Goal: Information Seeking & Learning: Learn about a topic

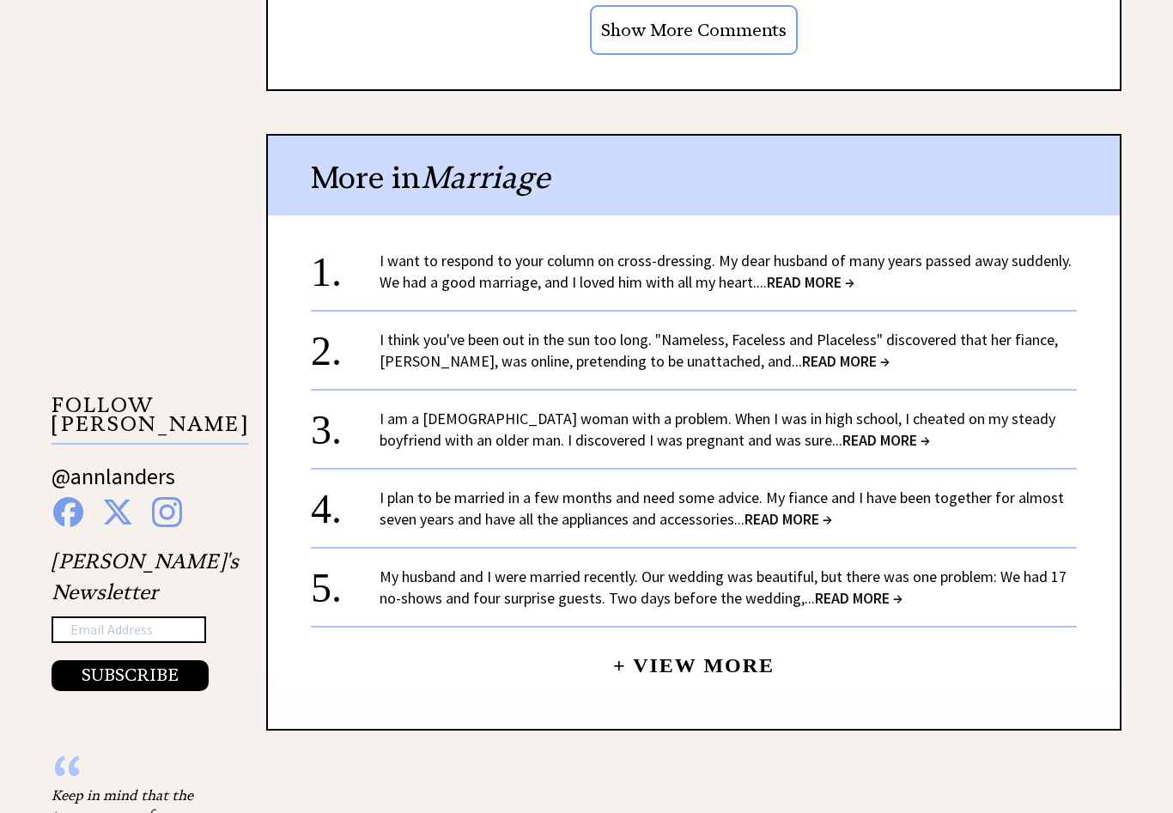
scroll to position [1499, 0]
click at [692, 655] on link "+ View More" at bounding box center [693, 659] width 161 height 37
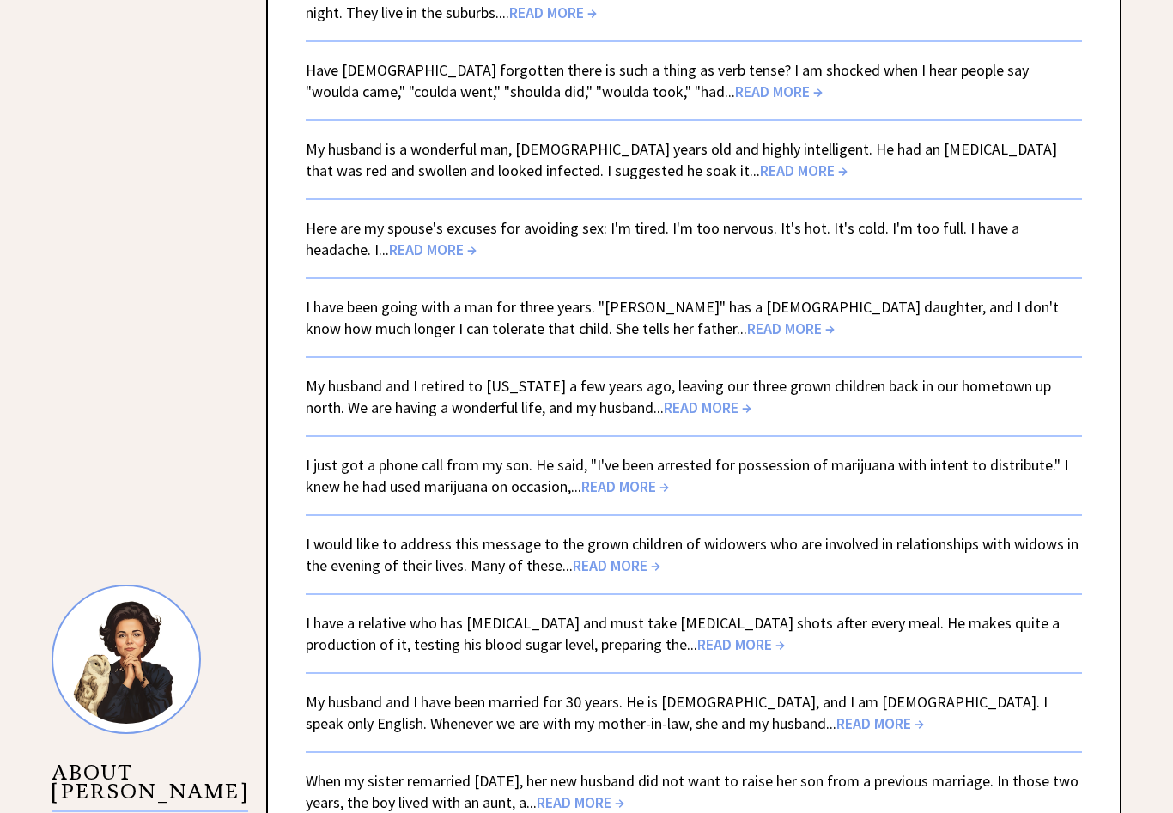
scroll to position [1152, 0]
click at [747, 338] on span "READ MORE →" at bounding box center [791, 329] width 88 height 20
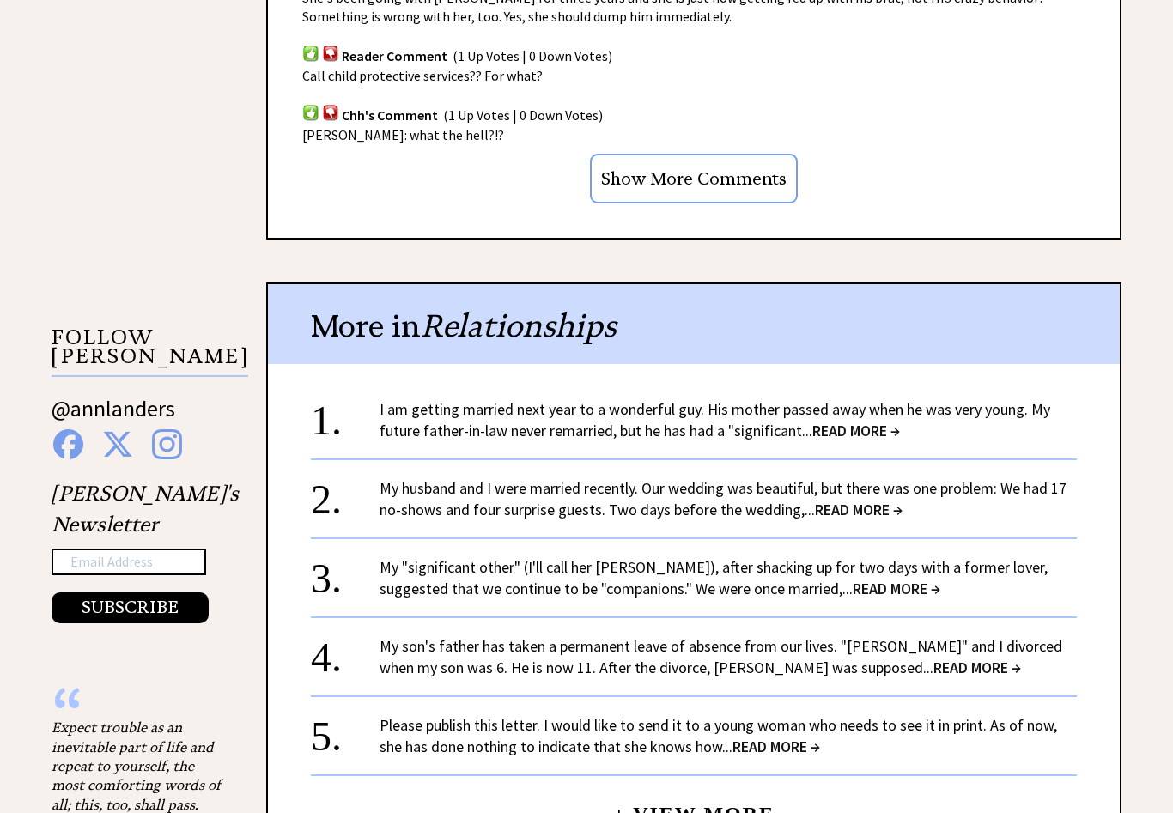
scroll to position [1436, 0]
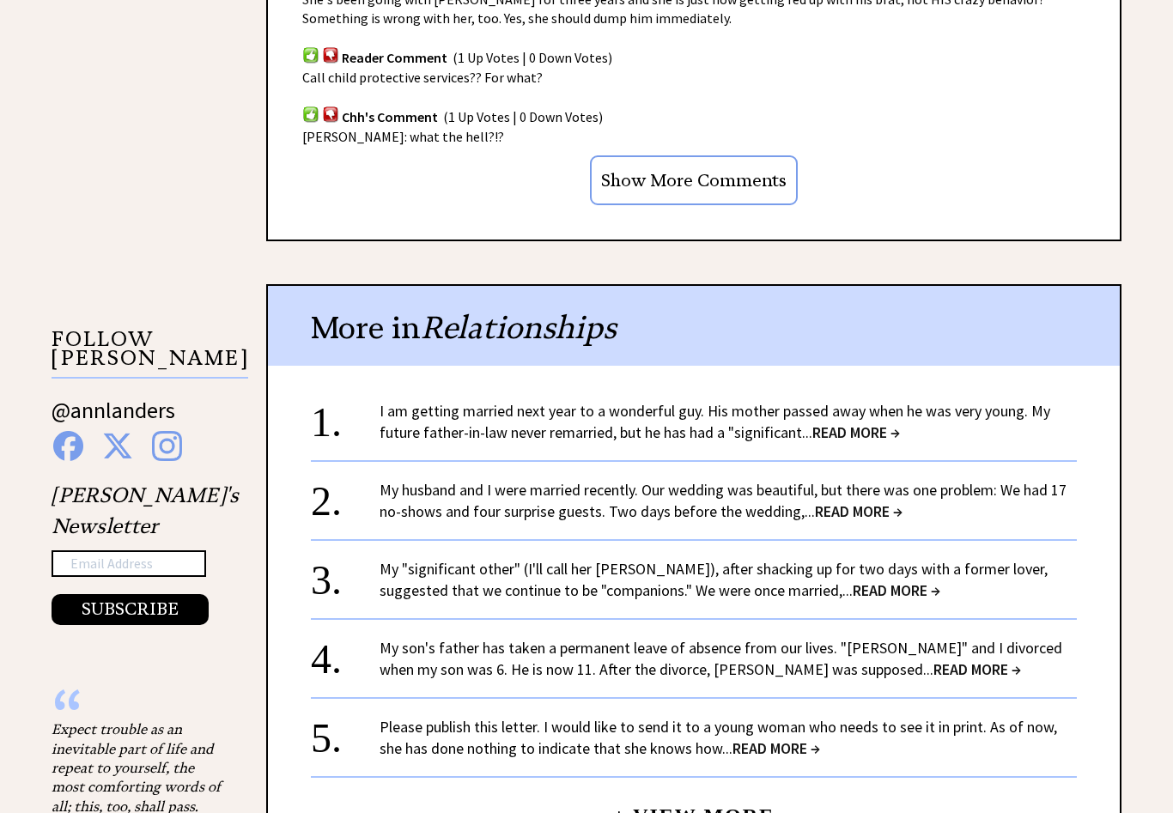
click at [853, 423] on span "READ MORE →" at bounding box center [856, 433] width 88 height 20
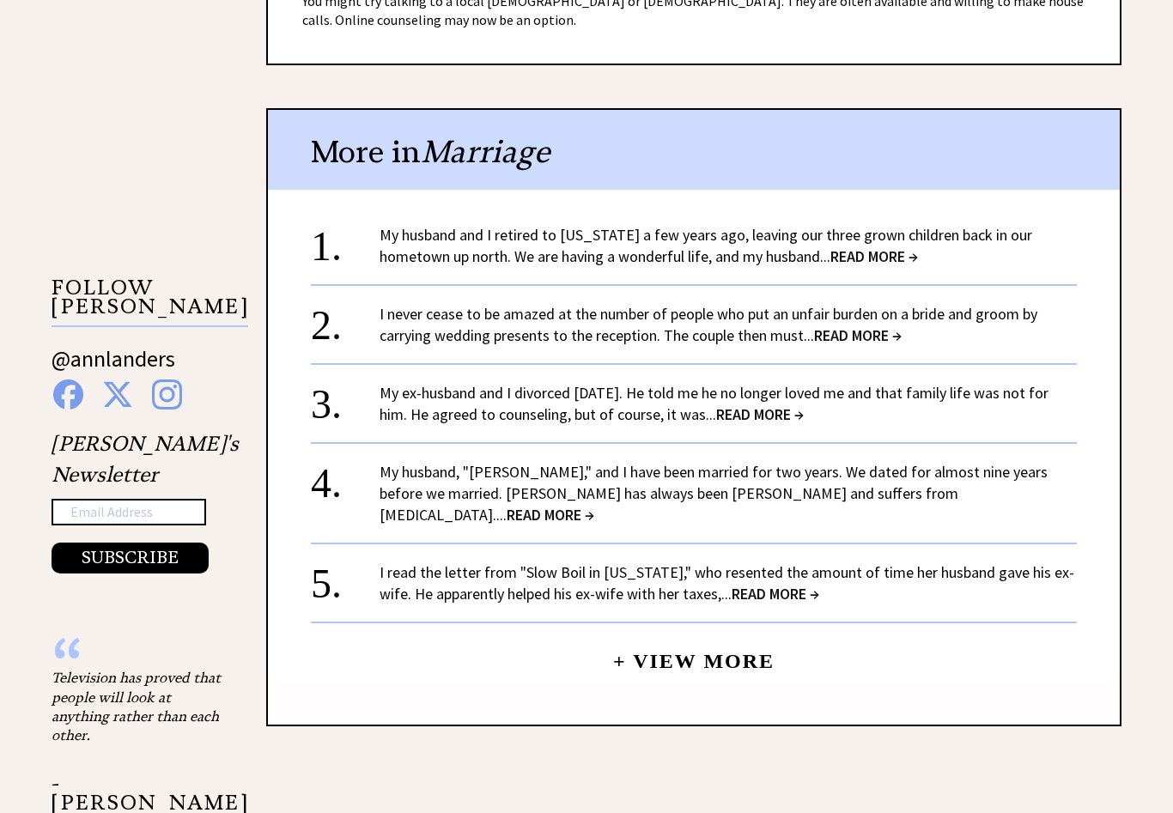
scroll to position [1488, 0]
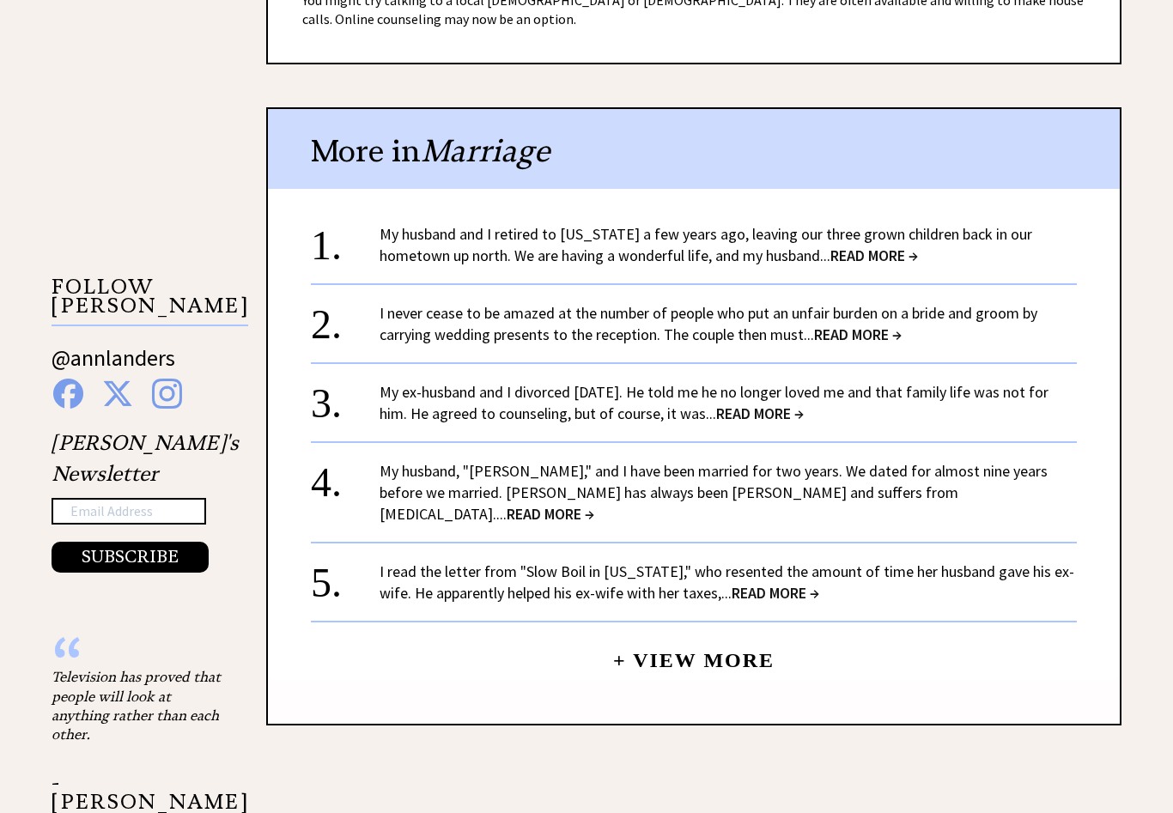
click at [831, 249] on span "READ MORE →" at bounding box center [875, 256] width 88 height 20
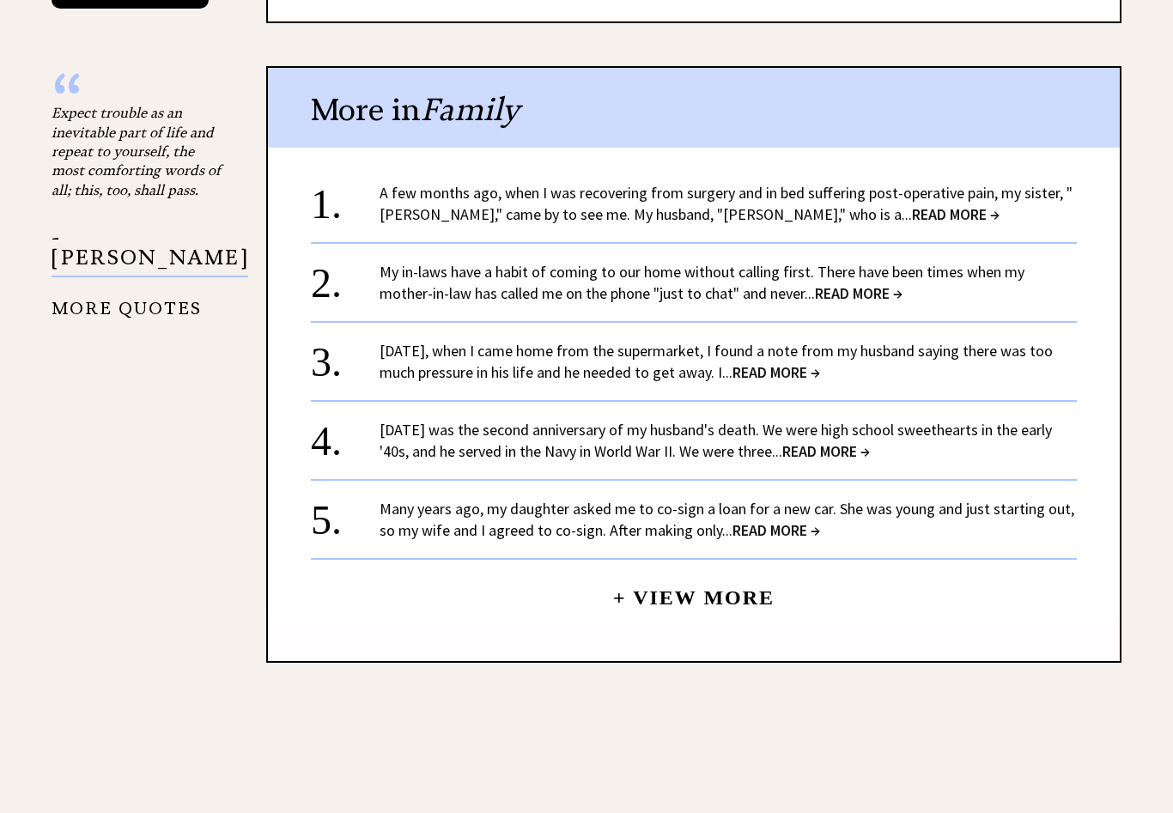
scroll to position [1881, 0]
click at [844, 442] on span "READ MORE →" at bounding box center [826, 452] width 88 height 20
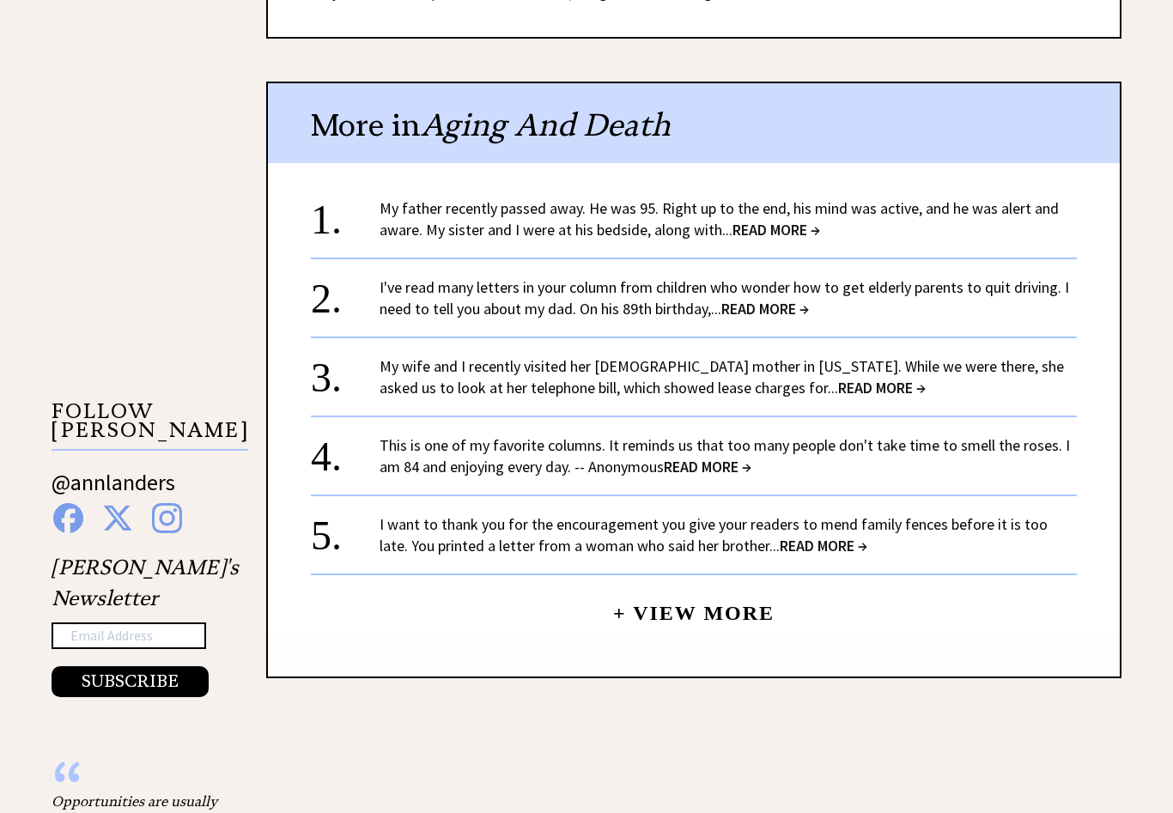
scroll to position [1494, 0]
click at [796, 224] on span "READ MORE →" at bounding box center [777, 230] width 88 height 20
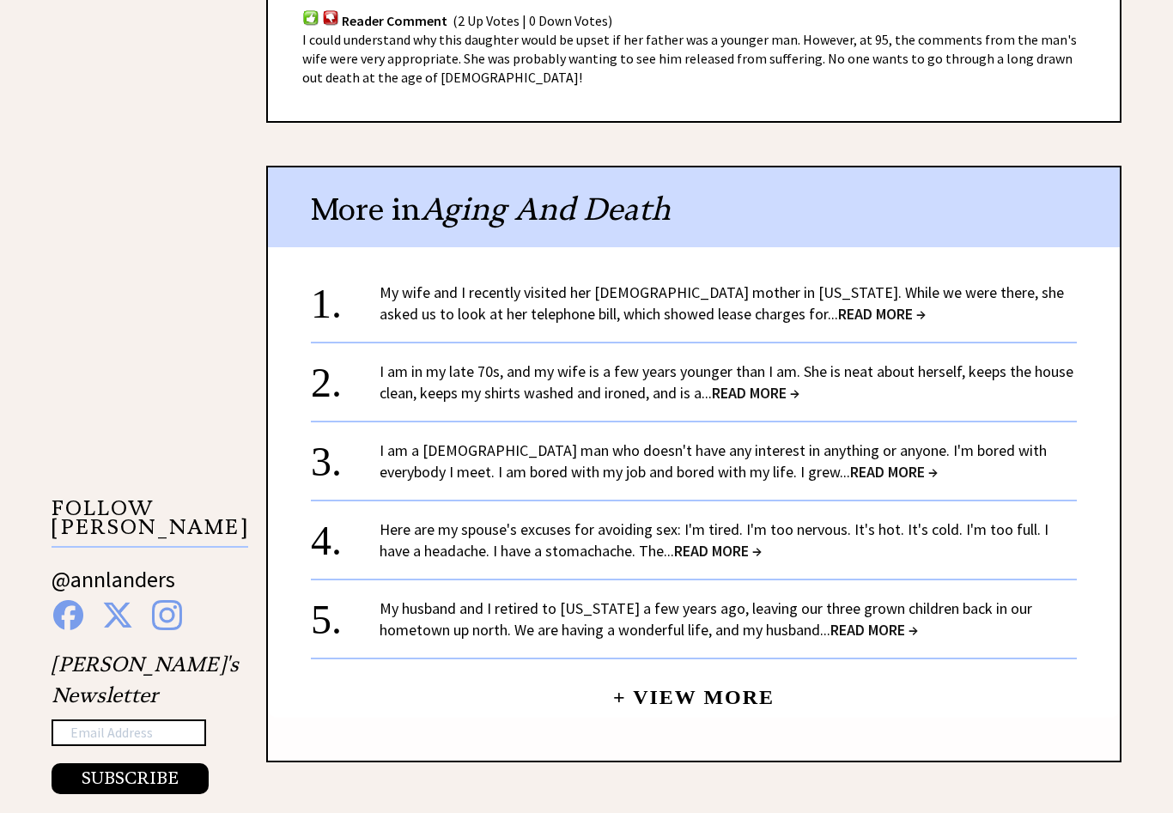
scroll to position [1360, 0]
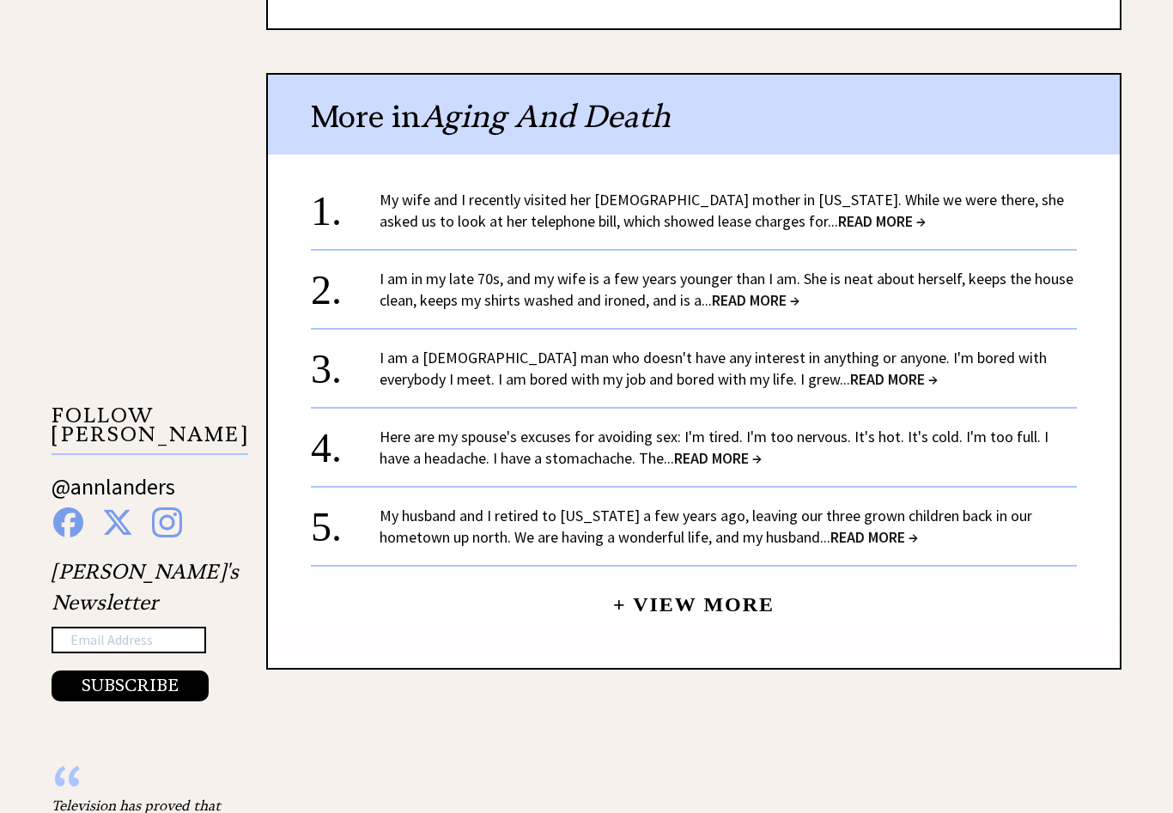
click at [838, 211] on span "READ MORE →" at bounding box center [882, 221] width 88 height 20
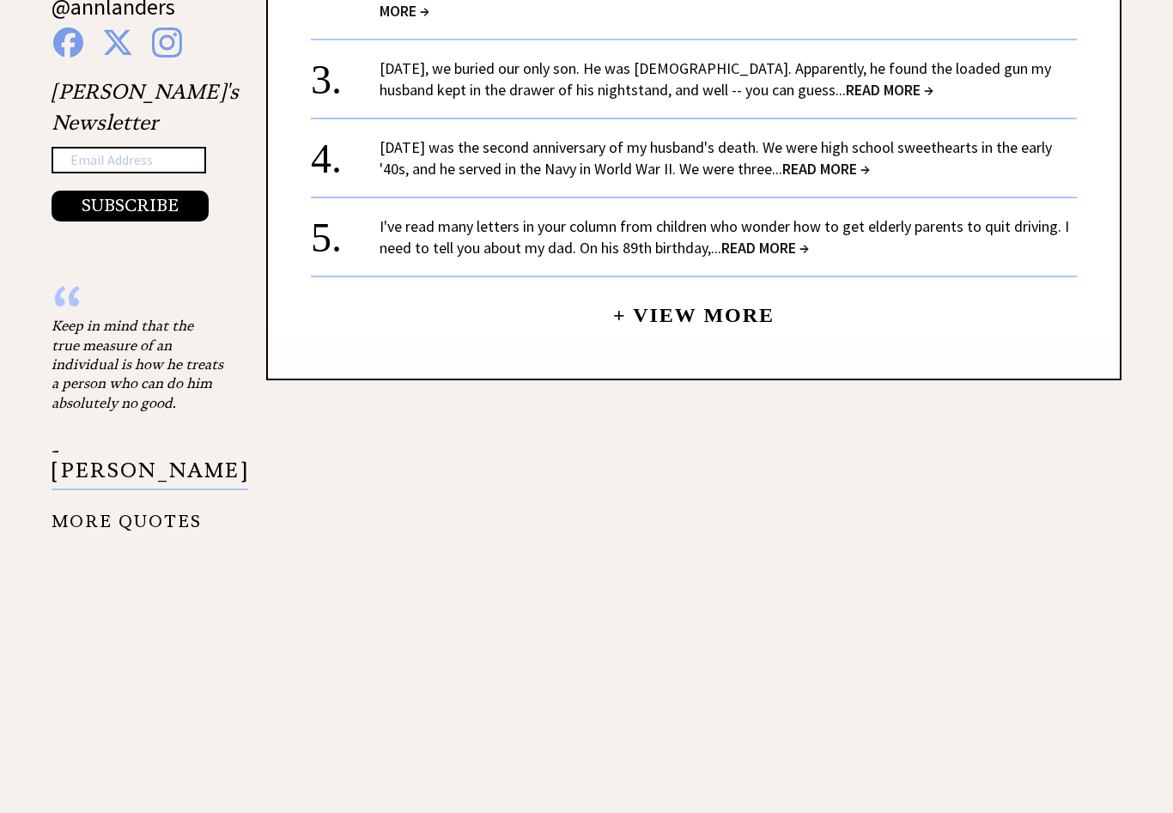
scroll to position [1841, 0]
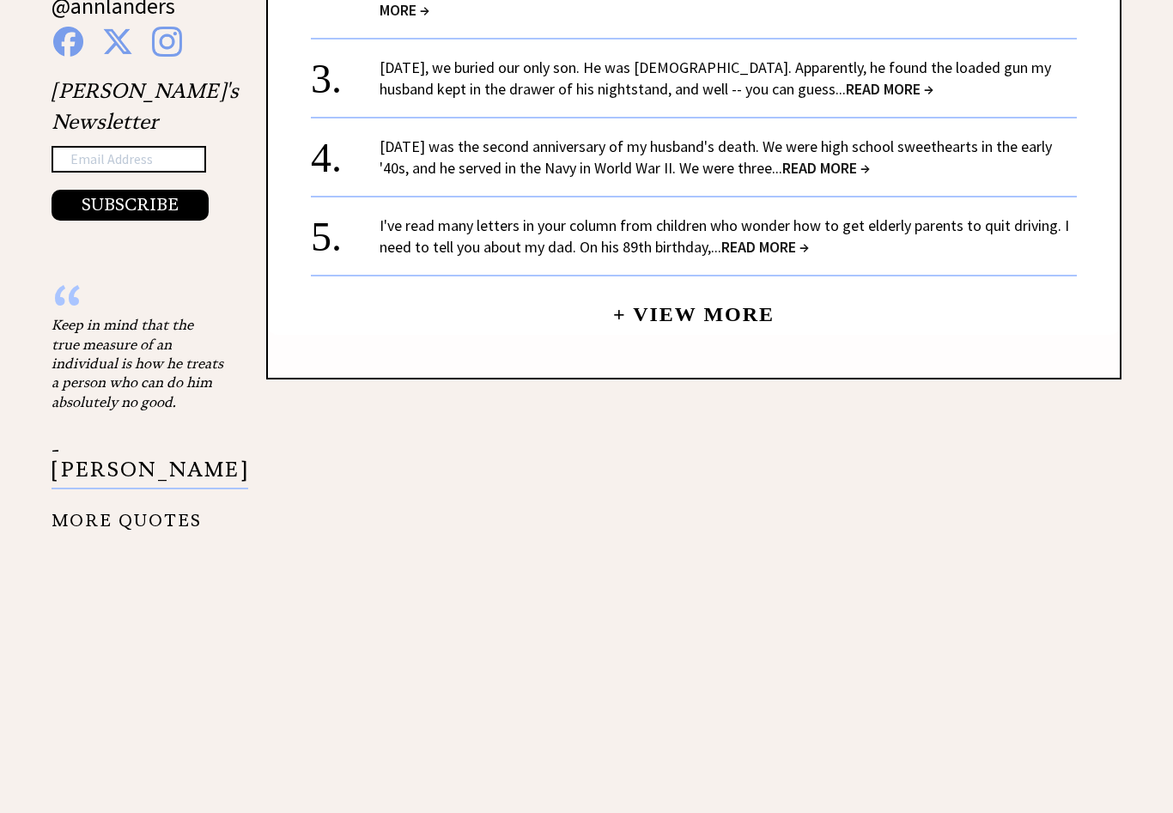
click at [754, 289] on link "+ View More" at bounding box center [693, 307] width 161 height 37
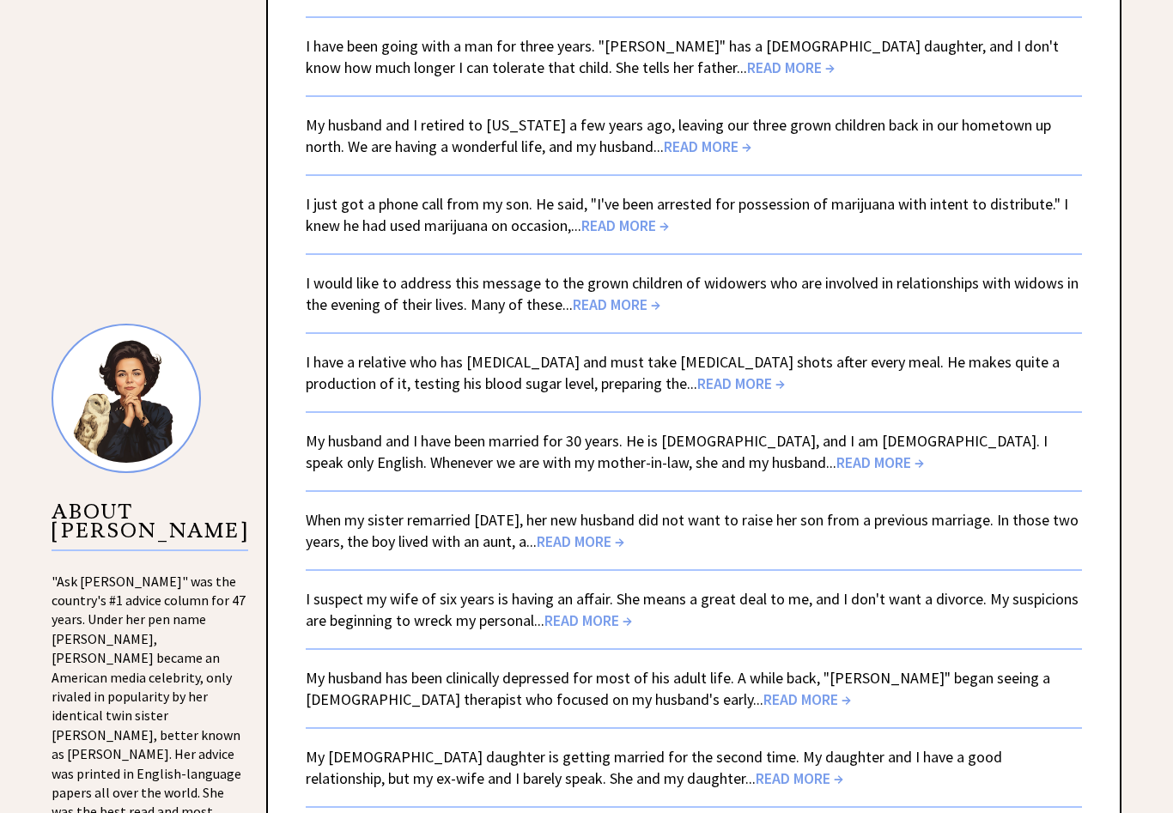
scroll to position [1411, 0]
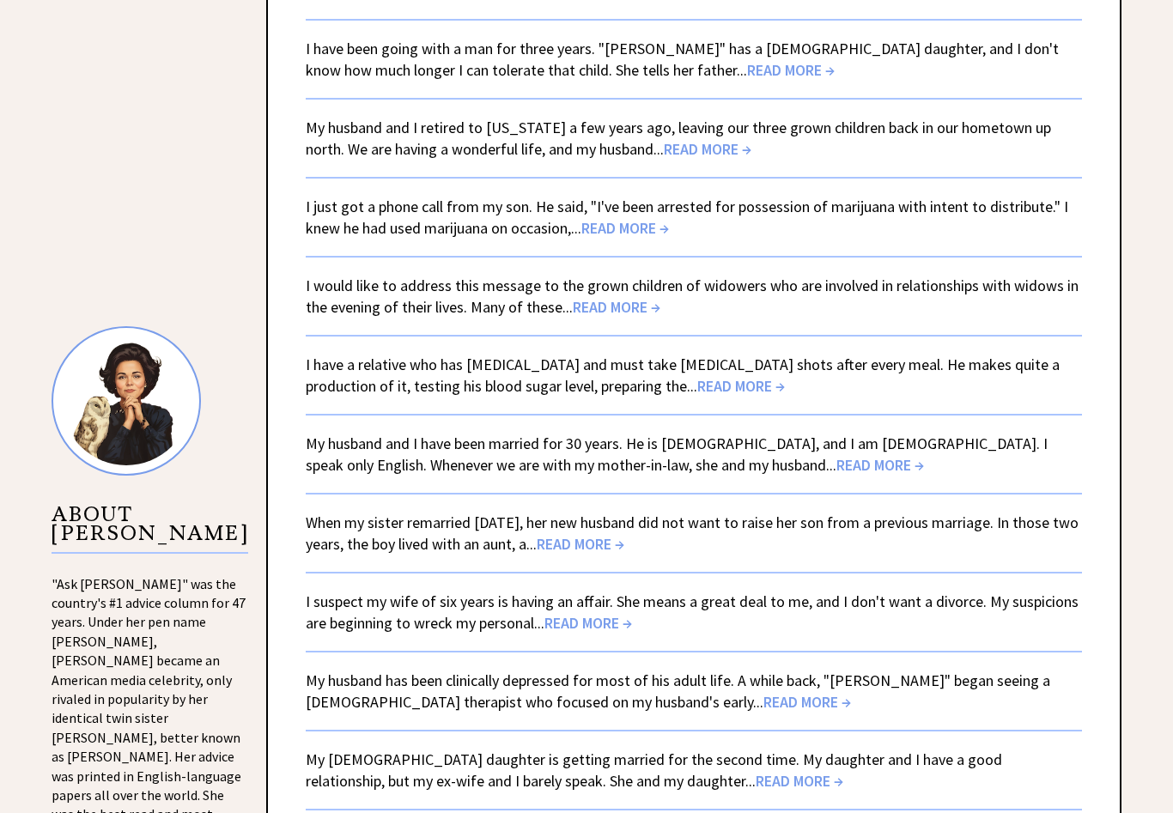
click at [629, 302] on span "READ MORE →" at bounding box center [617, 307] width 88 height 20
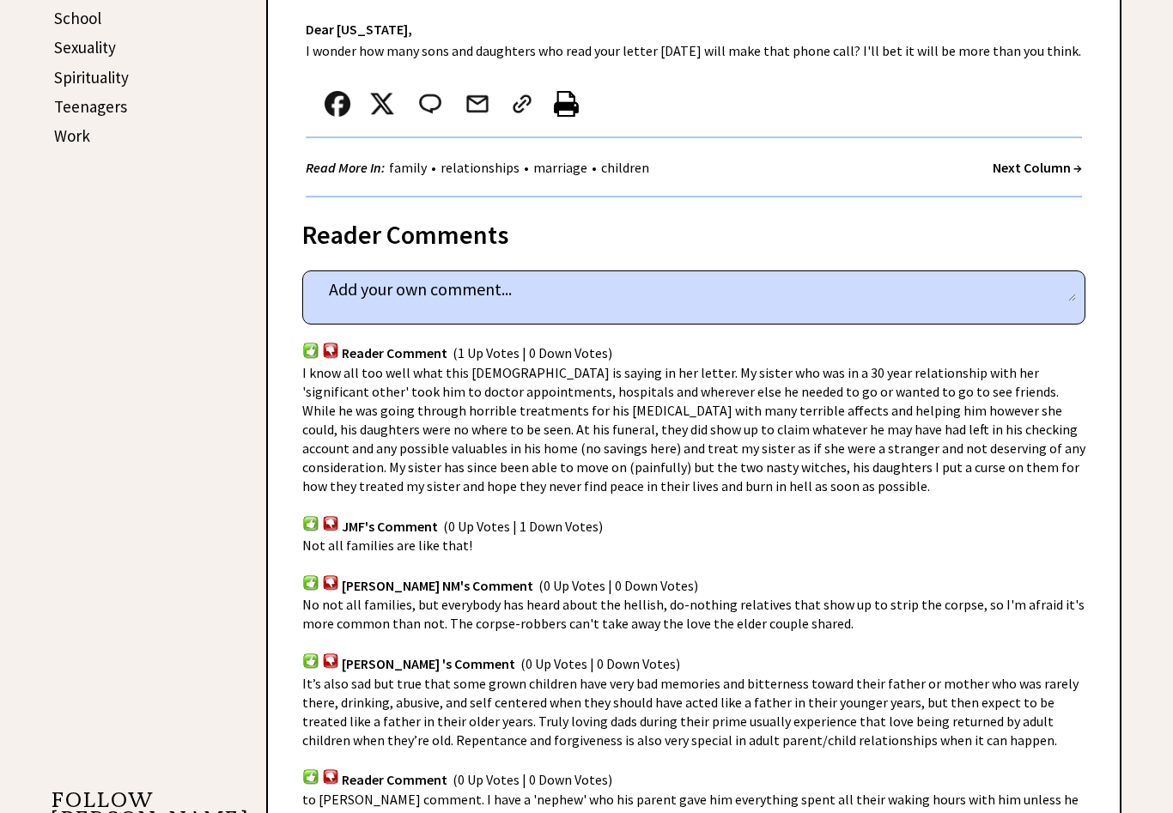
scroll to position [968, 0]
